Goal: Task Accomplishment & Management: Manage account settings

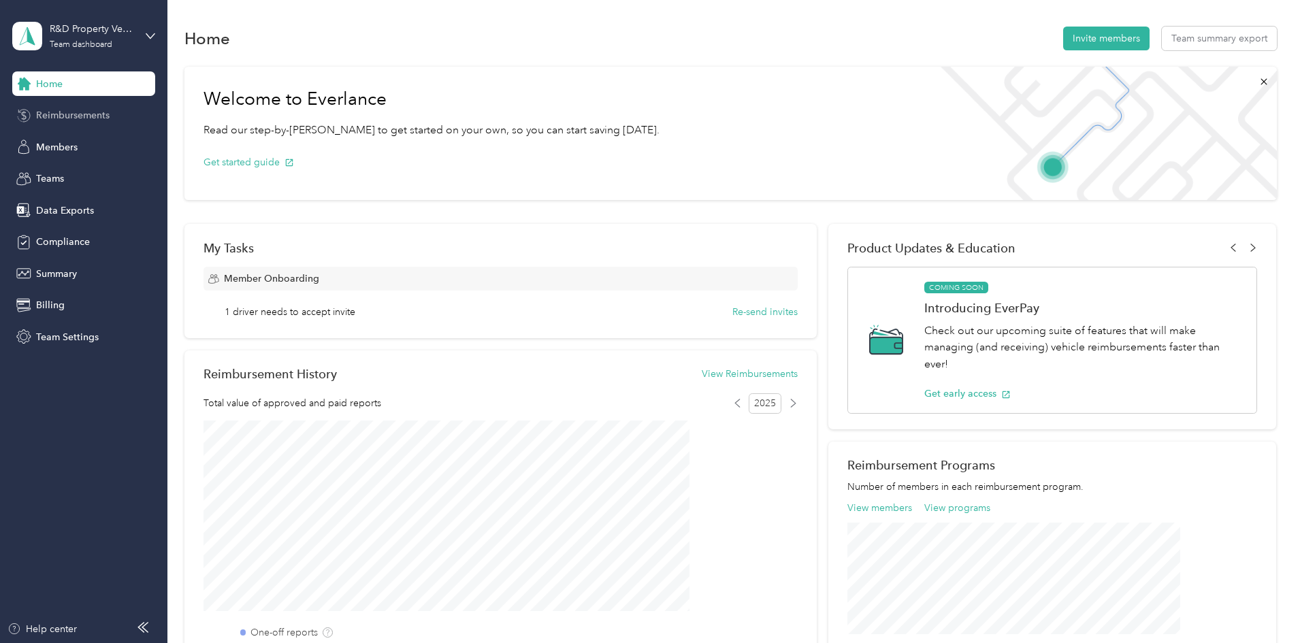
click at [74, 112] on span "Reimbursements" at bounding box center [72, 115] width 73 height 14
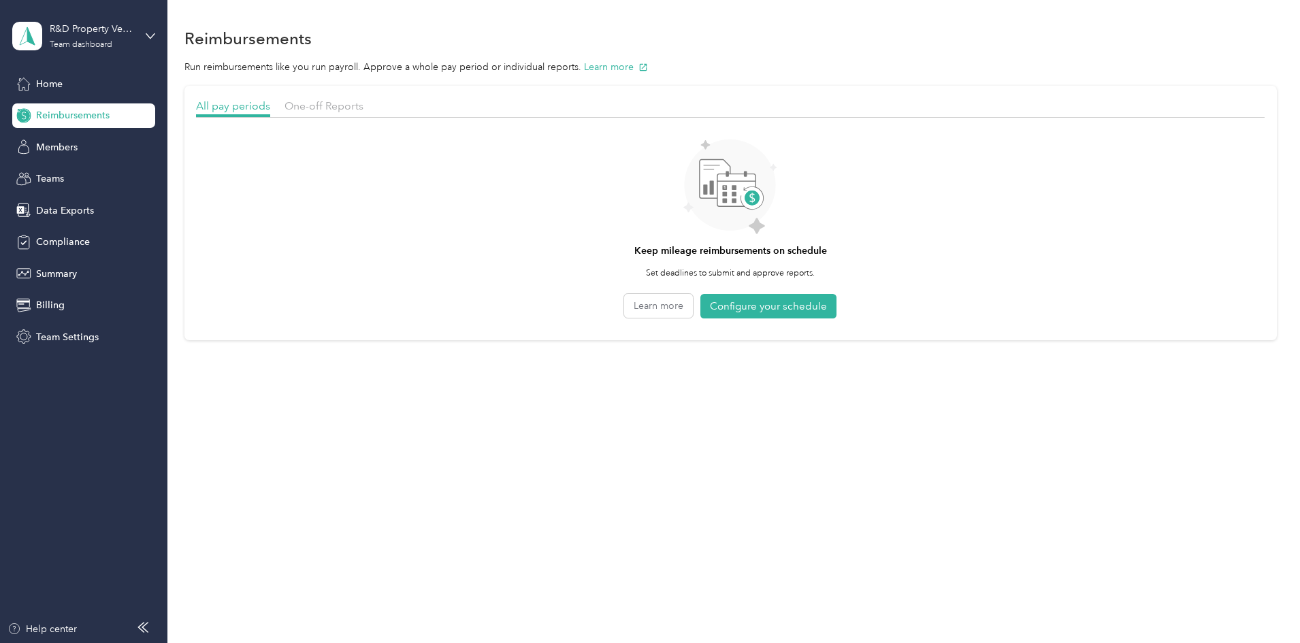
click at [363, 114] on div "One-off Reports" at bounding box center [323, 106] width 79 height 17
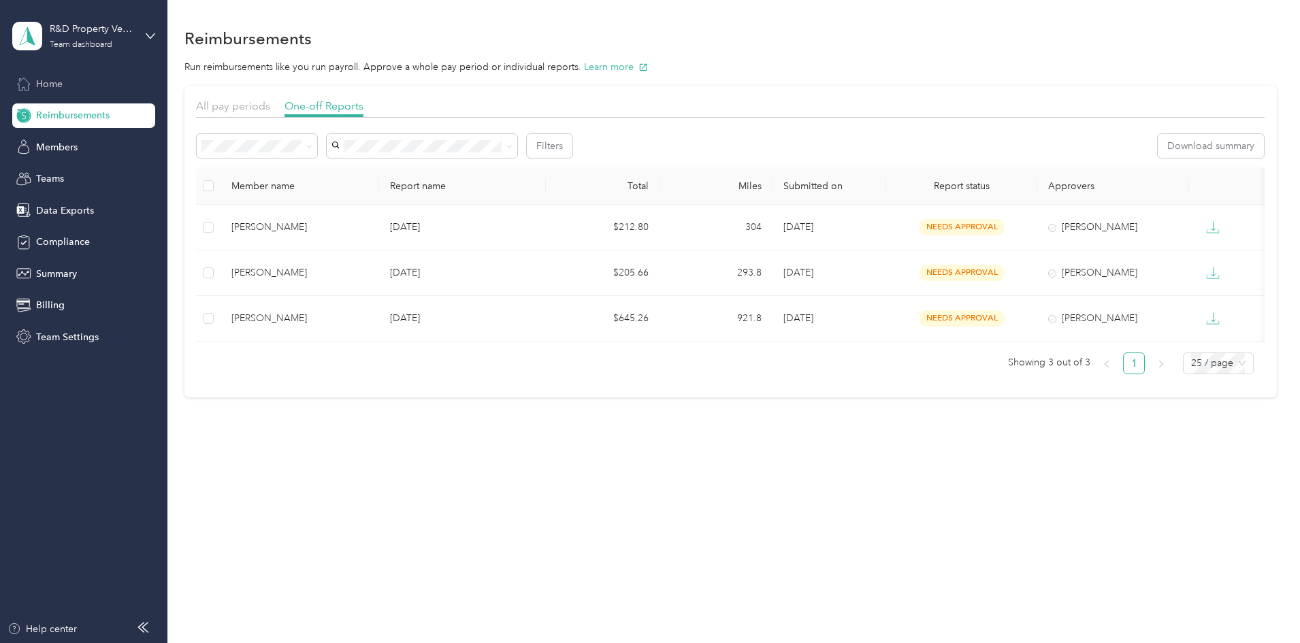
click at [54, 88] on span "Home" at bounding box center [49, 84] width 27 height 14
